Goal: Transaction & Acquisition: Book appointment/travel/reservation

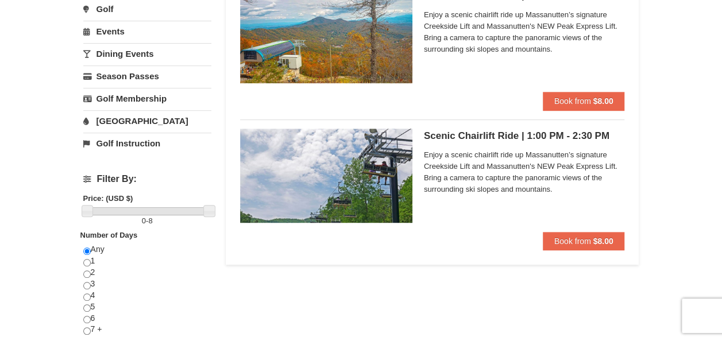
scroll to position [278, 0]
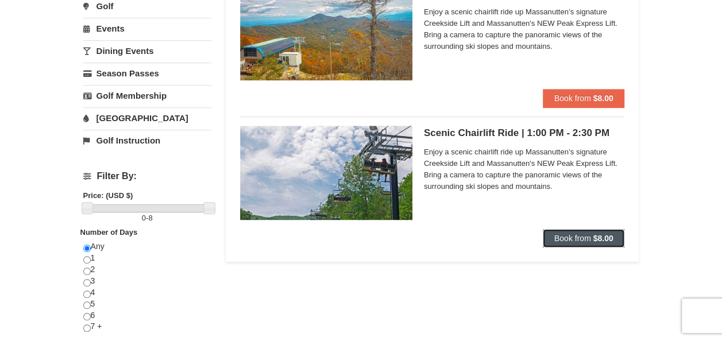
click at [551, 234] on button "Book from $8.00" at bounding box center [584, 238] width 82 height 18
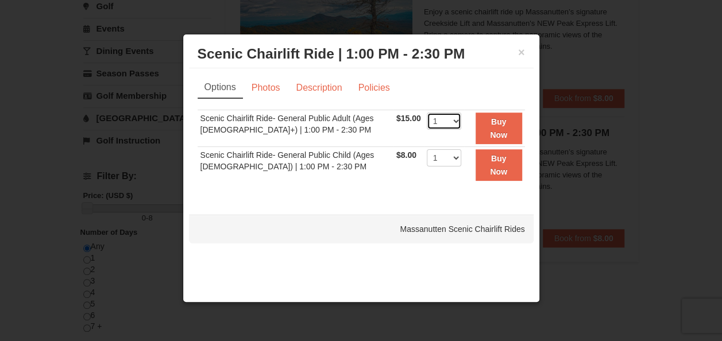
click at [441, 124] on select "1 2 3 4 5 6 7 8 9 10 11 12 13 14 15 16 17 18 19 20 21 22" at bounding box center [444, 121] width 34 height 17
select select "2"
click at [427, 113] on select "1 2 3 4 5 6 7 8 9 10 11 12 13 14 15 16 17 18 19 20 21 22" at bounding box center [444, 121] width 34 height 17
click at [499, 134] on strong "Buy Now" at bounding box center [498, 128] width 17 height 22
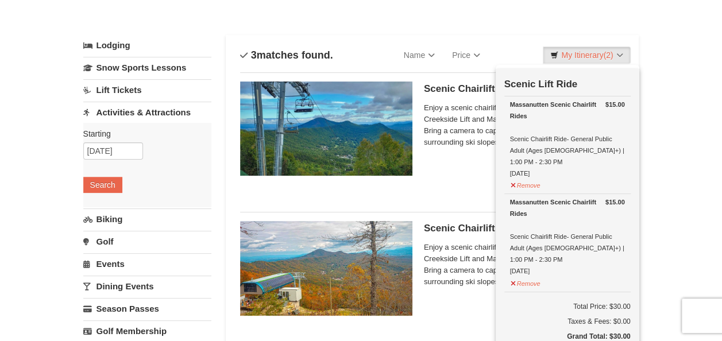
scroll to position [80, 0]
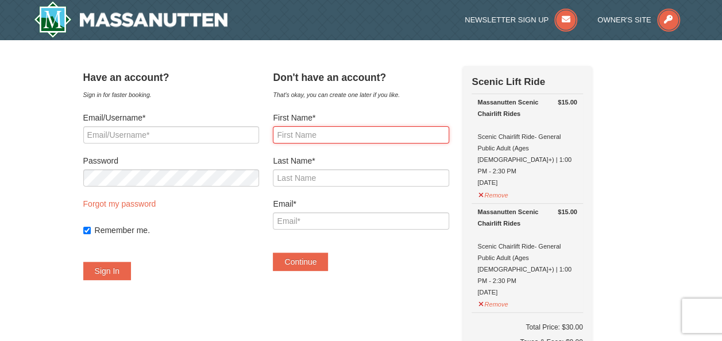
click at [331, 137] on input "First Name*" at bounding box center [361, 134] width 176 height 17
type input "Dayrin"
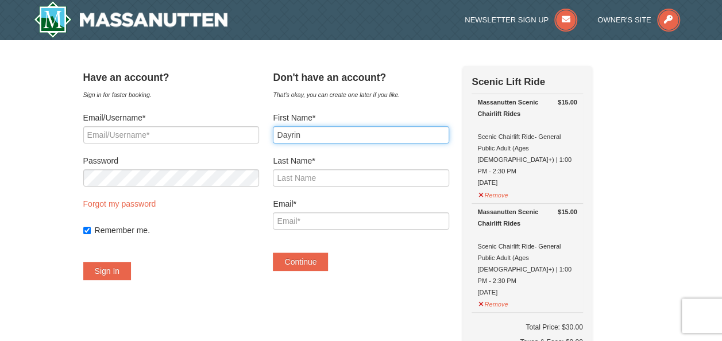
type input "Ortiz-Diaz"
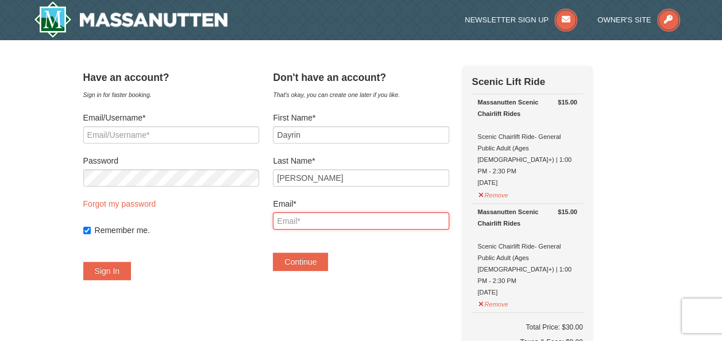
type input "dayrinortiz@icloud.com"
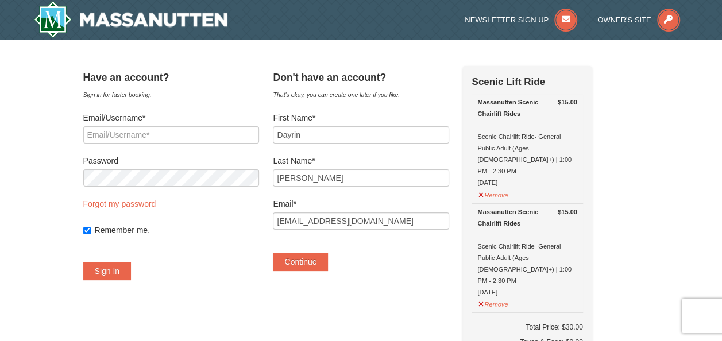
click at [372, 249] on div "Continue" at bounding box center [361, 256] width 176 height 30
click at [322, 264] on button "Continue" at bounding box center [300, 262] width 55 height 18
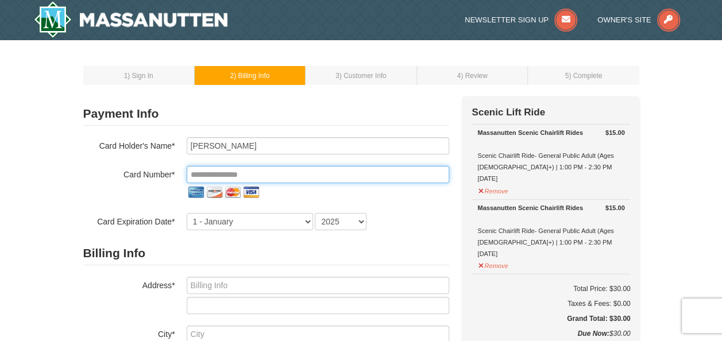
click at [280, 180] on input "tel" at bounding box center [318, 174] width 263 height 17
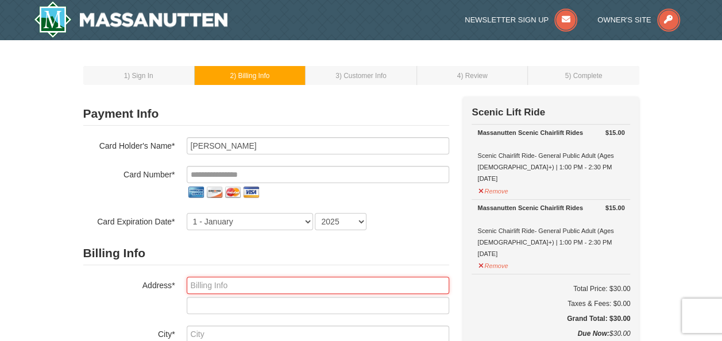
type input "7016 Dyer Lane"
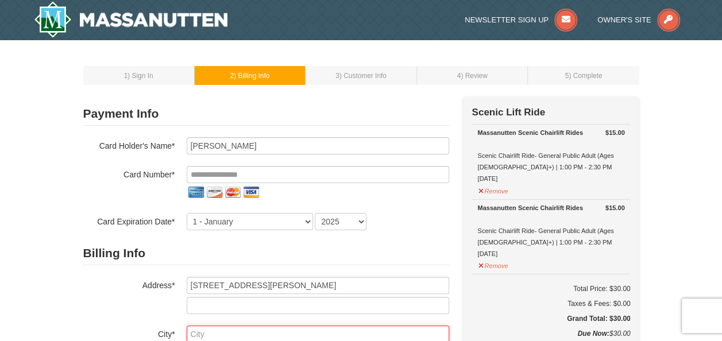
type input "Richmond"
select select "VA"
type input "23225"
type input "**********"
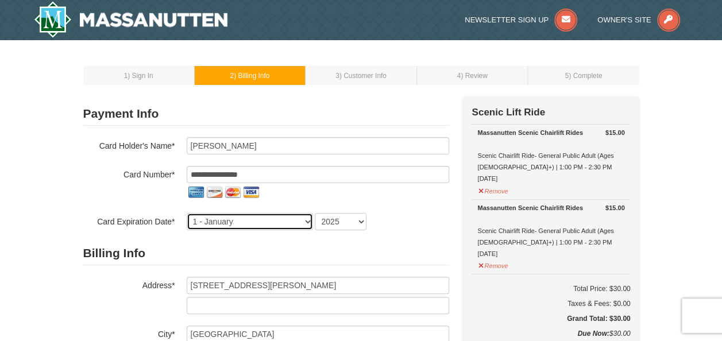
select select "6"
select select "2029"
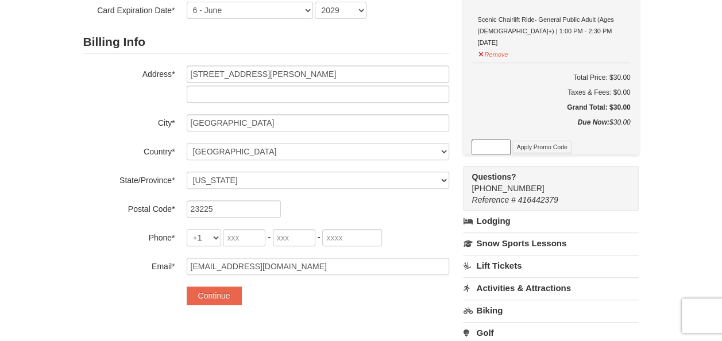
scroll to position [212, 0]
click at [243, 240] on input "tel" at bounding box center [244, 237] width 43 height 17
type input "804"
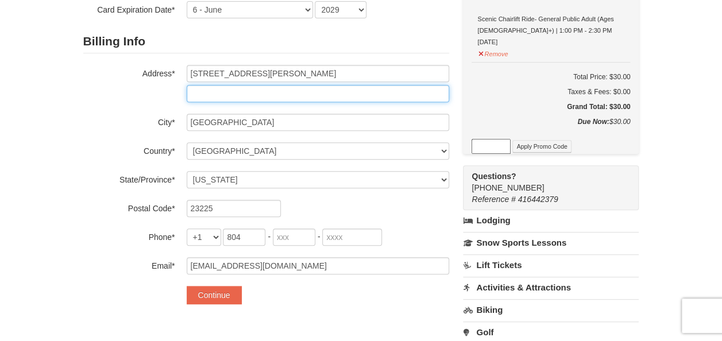
type input "#1"
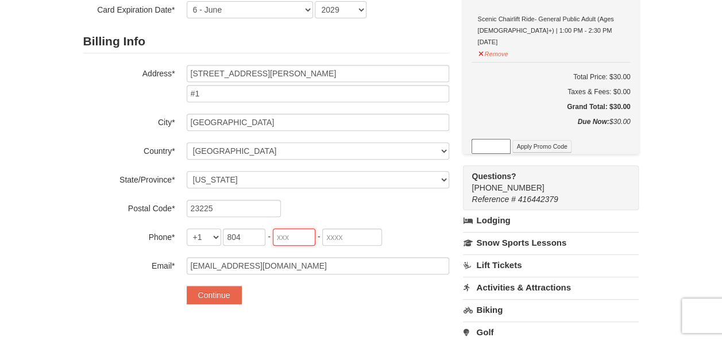
type input "874"
type input "7598"
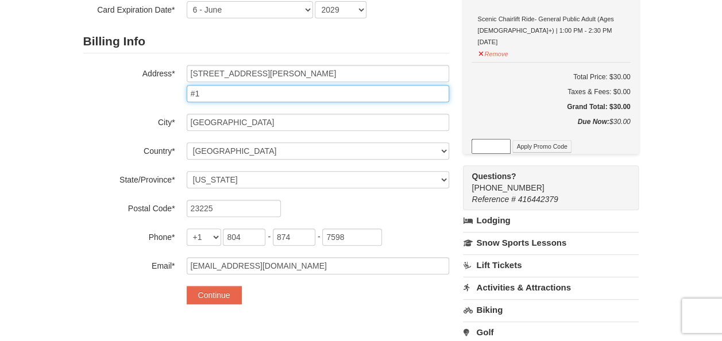
click at [226, 94] on input "#1" at bounding box center [318, 93] width 263 height 17
type input "#"
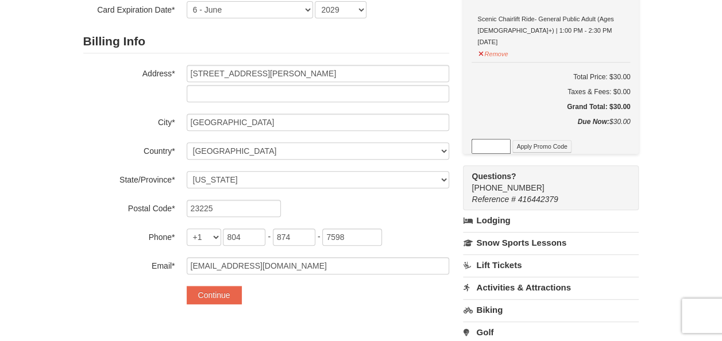
click at [156, 95] on div "Address* 7016 Dyer Lane" at bounding box center [266, 83] width 366 height 37
click at [350, 307] on div "**********" at bounding box center [266, 100] width 366 height 432
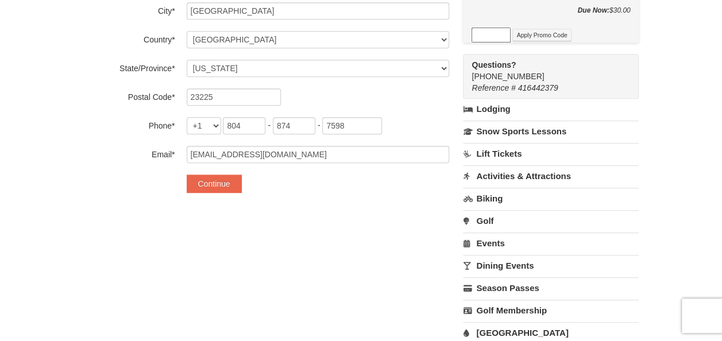
scroll to position [330, 0]
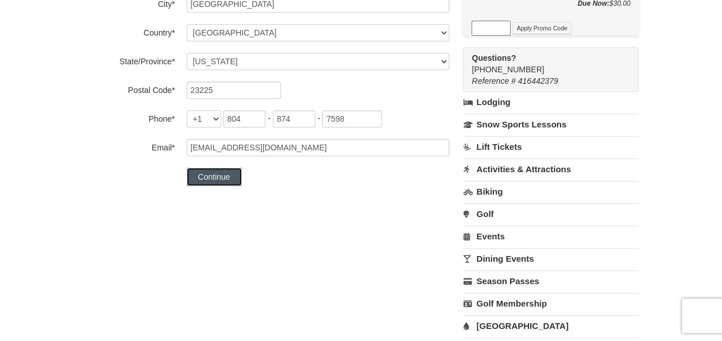
click at [228, 174] on button "Continue" at bounding box center [214, 177] width 55 height 18
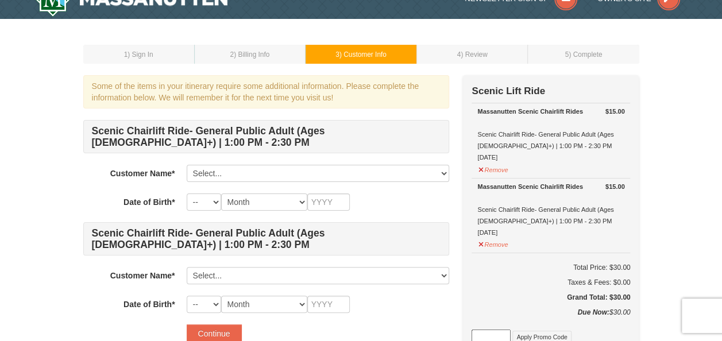
scroll to position [22, 0]
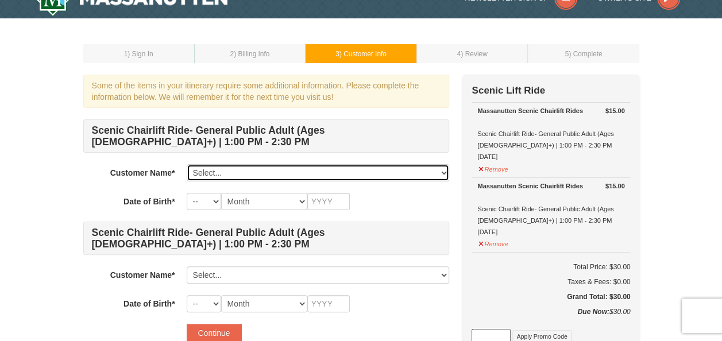
click at [222, 168] on select "Select... Dayrin Ortiz-Diaz Add New..." at bounding box center [318, 172] width 263 height 17
select select "28327413"
click at [187, 164] on select "Select... Dayrin Ortiz-Diaz Add New..." at bounding box center [318, 172] width 263 height 17
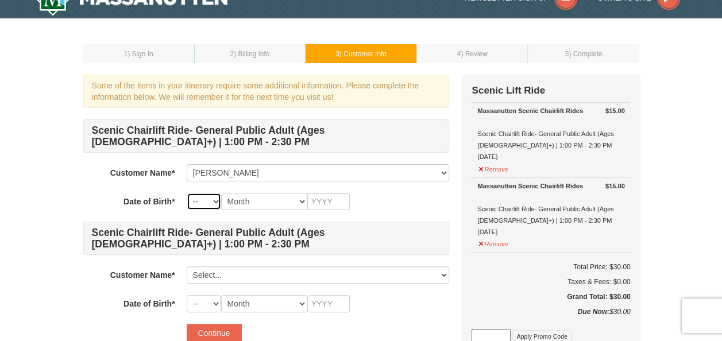
click at [215, 203] on select "-- 01 02 03 04 05 06 07 08 09 10 11 12 13 14 15 16 17 18 19 20 21 22 23 24 25 2…" at bounding box center [204, 201] width 34 height 17
select select "28"
click at [187, 193] on select "-- 01 02 03 04 05 06 07 08 09 10 11 12 13 14 15 16 17 18 19 20 21 22 23 24 25 2…" at bounding box center [204, 201] width 34 height 17
click at [250, 195] on select "Month January February March April May June July August September October Novem…" at bounding box center [264, 201] width 86 height 17
select select "01"
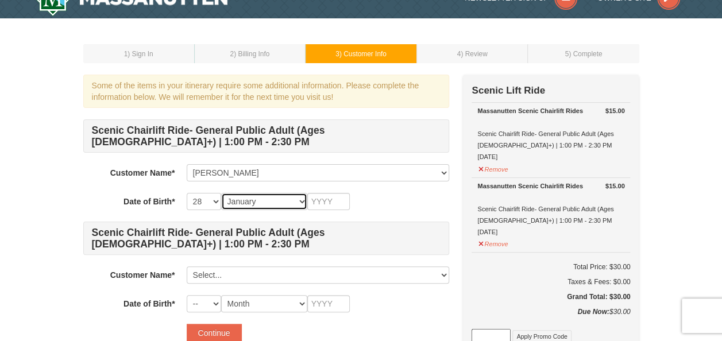
click at [221, 193] on select "Month January February March April May June July August September October Novem…" at bounding box center [264, 201] width 86 height 17
click at [325, 198] on input "text" at bounding box center [328, 201] width 43 height 17
type input "2004"
click at [97, 310] on div "Date of Birth* -- 01 02 03 04 05 06 07 08 09 10 11 12 13 14 15 16 17 18 19 20 2…" at bounding box center [266, 303] width 366 height 17
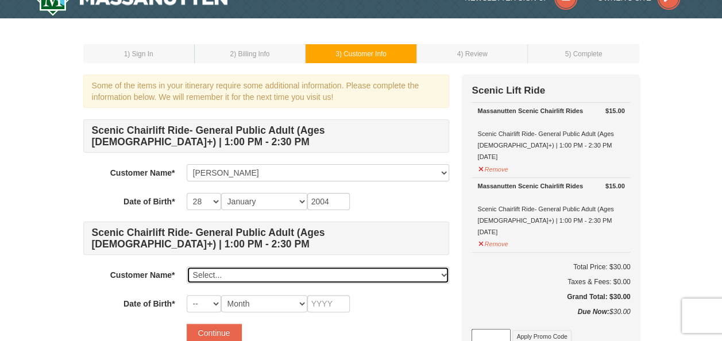
click at [225, 279] on select "Select... Dayrin Ortiz-Diaz Add New..." at bounding box center [318, 275] width 263 height 17
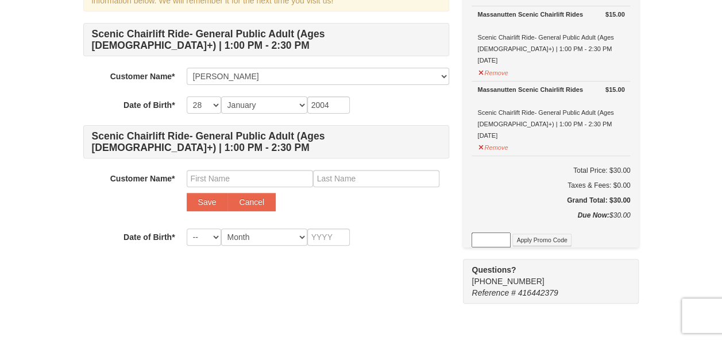
scroll to position [118, 0]
click at [295, 181] on input "text" at bounding box center [250, 178] width 126 height 17
type input "Connor"
click at [407, 182] on input "text" at bounding box center [376, 178] width 126 height 17
type input "Smithgall"
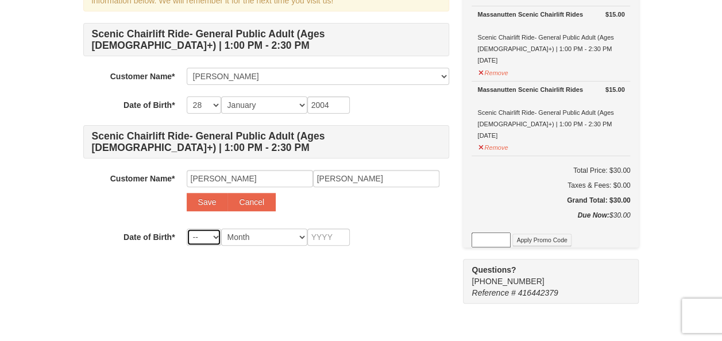
click at [205, 237] on select "-- 01 02 03 04 05 06 07 08 09 10 11 12 13 14 15 16 17 18 19 20 21 22 23 24 25 2…" at bounding box center [204, 237] width 34 height 17
select select "16"
click at [187, 229] on select "-- 01 02 03 04 05 06 07 08 09 10 11 12 13 14 15 16 17 18 19 20 21 22 23 24 25 2…" at bounding box center [204, 237] width 34 height 17
click at [257, 241] on select "Month January February March April May June July August September October Novem…" at bounding box center [264, 237] width 86 height 17
select select "07"
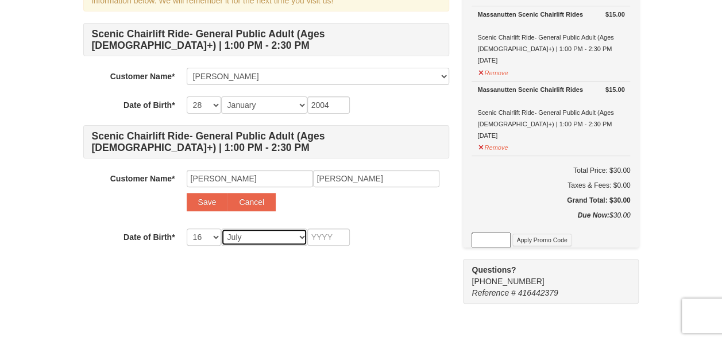
click at [221, 229] on select "Month January February March April May June July August September October Novem…" at bounding box center [264, 237] width 86 height 17
click at [320, 237] on input "text" at bounding box center [328, 237] width 43 height 17
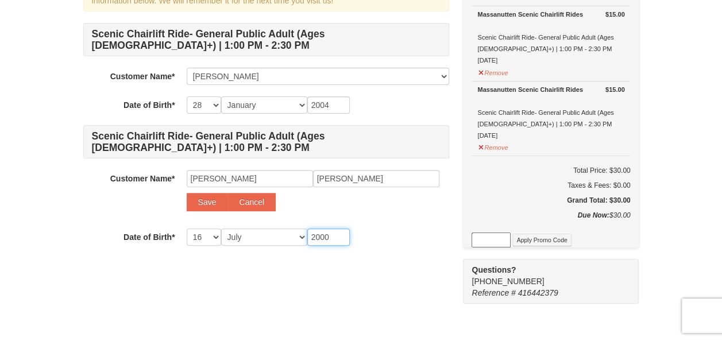
type input "2000"
click at [328, 276] on div "Some of the items in your itinerary require some additional information. Please…" at bounding box center [266, 133] width 366 height 310
click at [203, 205] on button "Save" at bounding box center [207, 202] width 41 height 18
select select
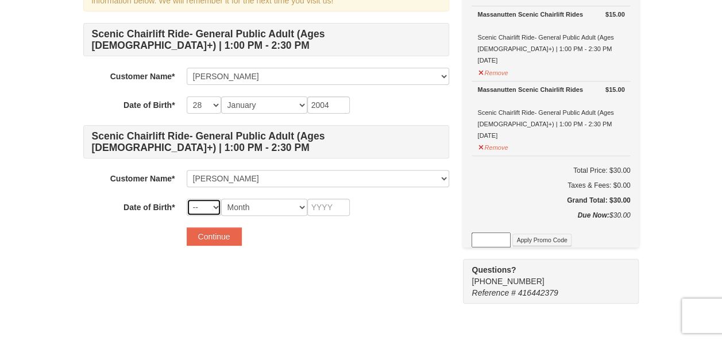
click at [216, 206] on select "-- 01 02 03 04 05 06 07 08 09 10 11 12 13 14 15 16 17 18 19 20 21 22 23 24 25 2…" at bounding box center [204, 207] width 34 height 17
select select "16"
click at [187, 199] on select "-- 01 02 03 04 05 06 07 08 09 10 11 12 13 14 15 16 17 18 19 20 21 22 23 24 25 2…" at bounding box center [204, 207] width 34 height 17
click at [251, 213] on select "Month January February March April May June July August September October Novem…" at bounding box center [264, 207] width 86 height 17
select select "07"
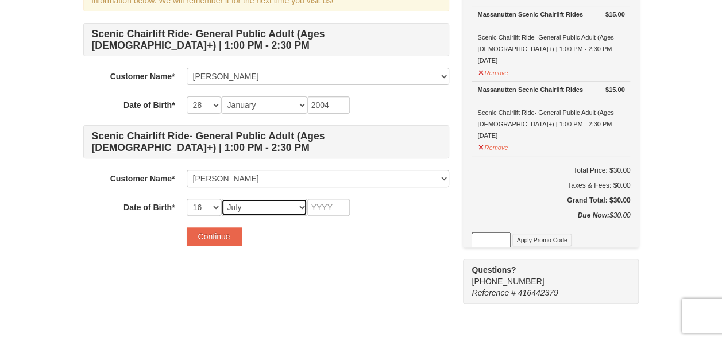
click at [221, 199] on select "Month January February March April May June July August September October Novem…" at bounding box center [264, 207] width 86 height 17
click at [313, 206] on input "text" at bounding box center [328, 207] width 43 height 17
type input "2000"
click at [301, 261] on div "Some of the items in your itinerary require some additional information. Please…" at bounding box center [361, 141] width 556 height 326
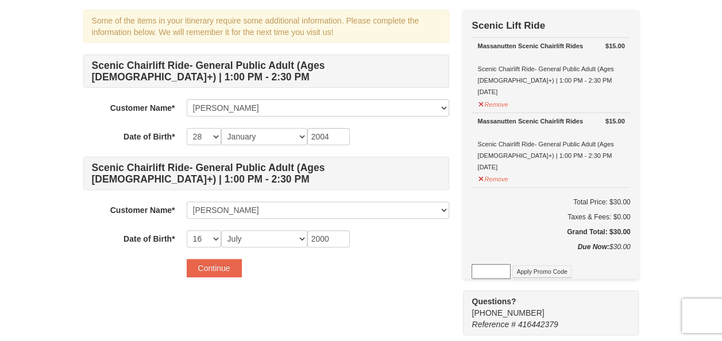
scroll to position [93, 0]
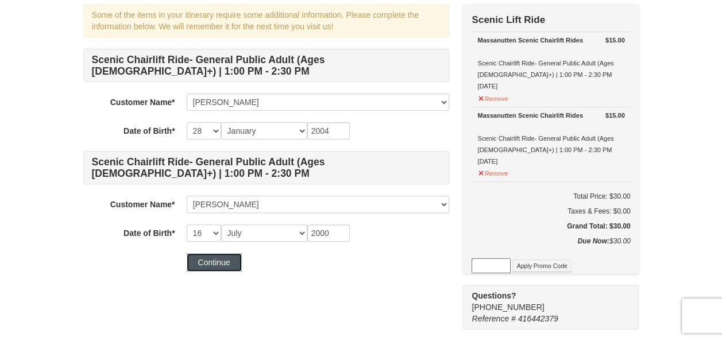
click at [207, 257] on button "Continue" at bounding box center [214, 262] width 55 height 18
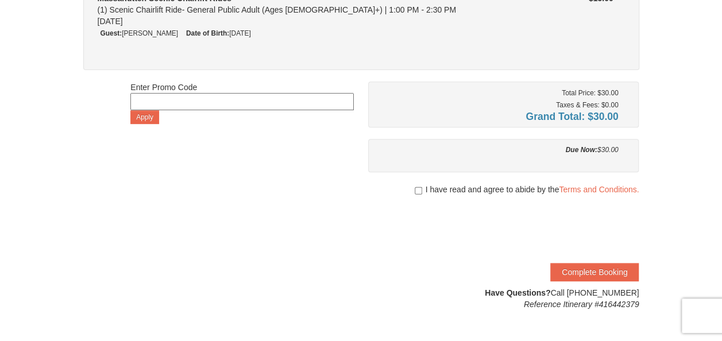
scroll to position [199, 0]
click at [487, 187] on span "I have read and agree to abide by the Terms and Conditions." at bounding box center [532, 188] width 214 height 11
click at [417, 190] on input "checkbox" at bounding box center [418, 190] width 7 height 9
checkbox input "true"
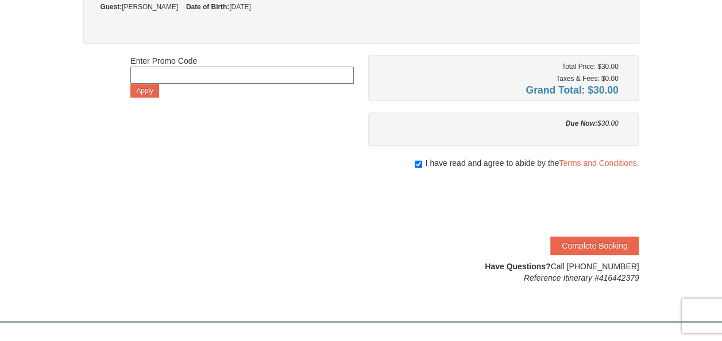
scroll to position [227, 0]
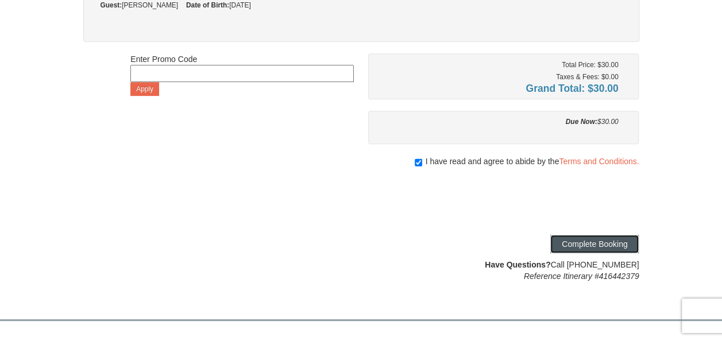
click at [624, 247] on button "Complete Booking" at bounding box center [595, 244] width 89 height 18
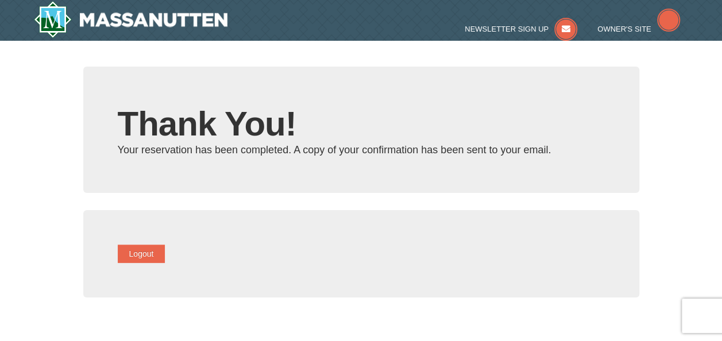
type input "[EMAIL_ADDRESS][DOMAIN_NAME]"
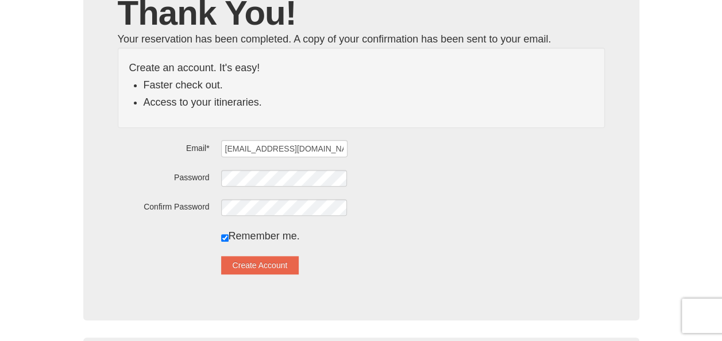
scroll to position [109, 0]
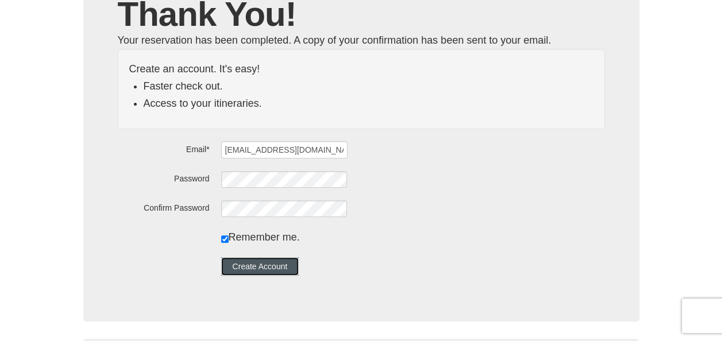
click at [283, 261] on button "Create Account" at bounding box center [260, 266] width 78 height 18
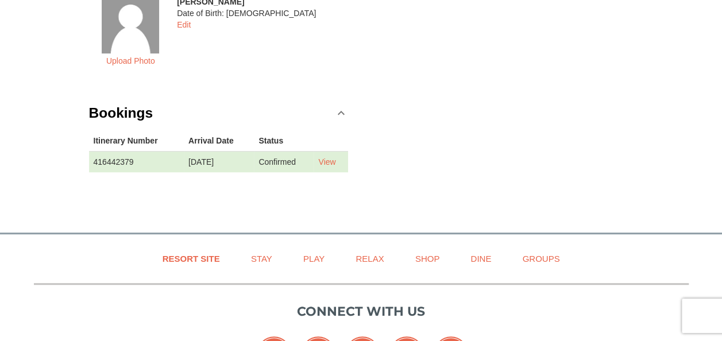
scroll to position [345, 0]
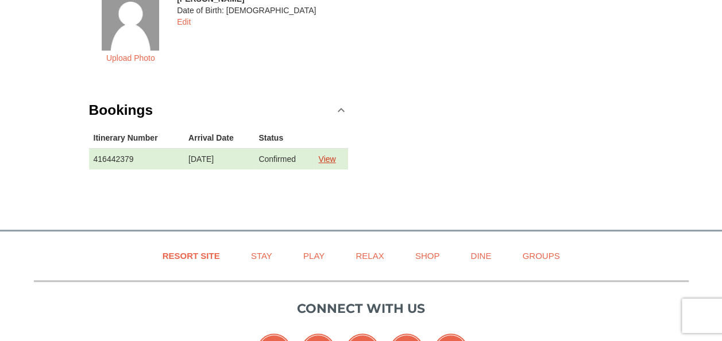
click at [336, 155] on link "View" at bounding box center [326, 159] width 17 height 9
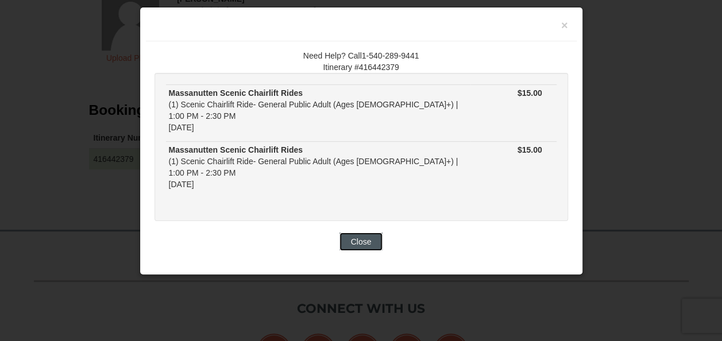
click at [367, 233] on button "Close" at bounding box center [362, 242] width 44 height 18
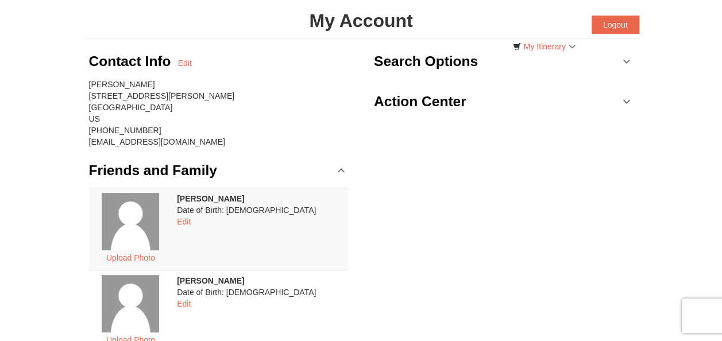
scroll to position [0, 0]
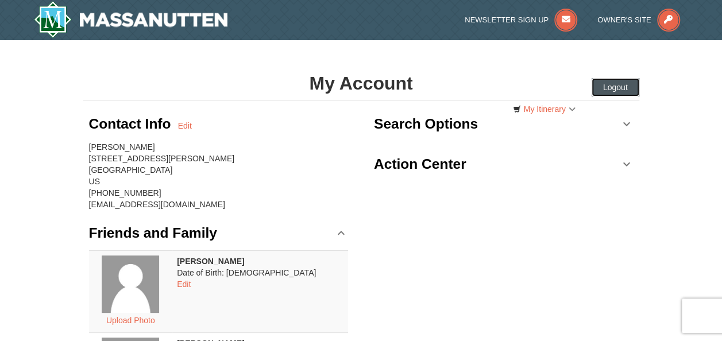
click at [626, 84] on button "Logout" at bounding box center [616, 87] width 48 height 18
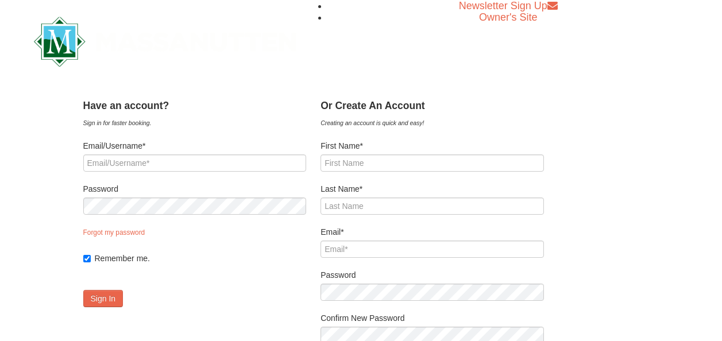
type input "[EMAIL_ADDRESS][DOMAIN_NAME]"
